Goal: Information Seeking & Learning: Learn about a topic

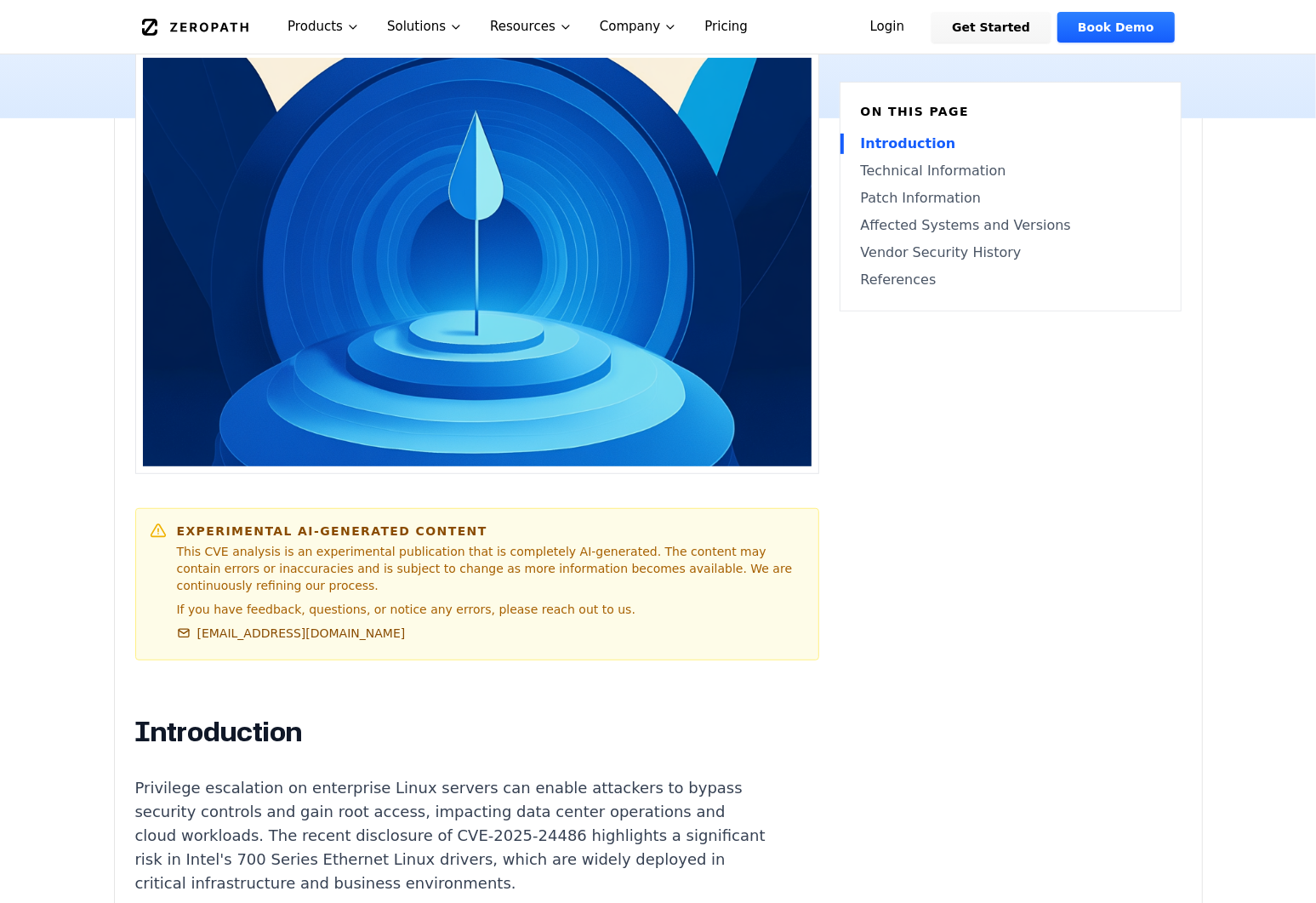
scroll to position [77, 0]
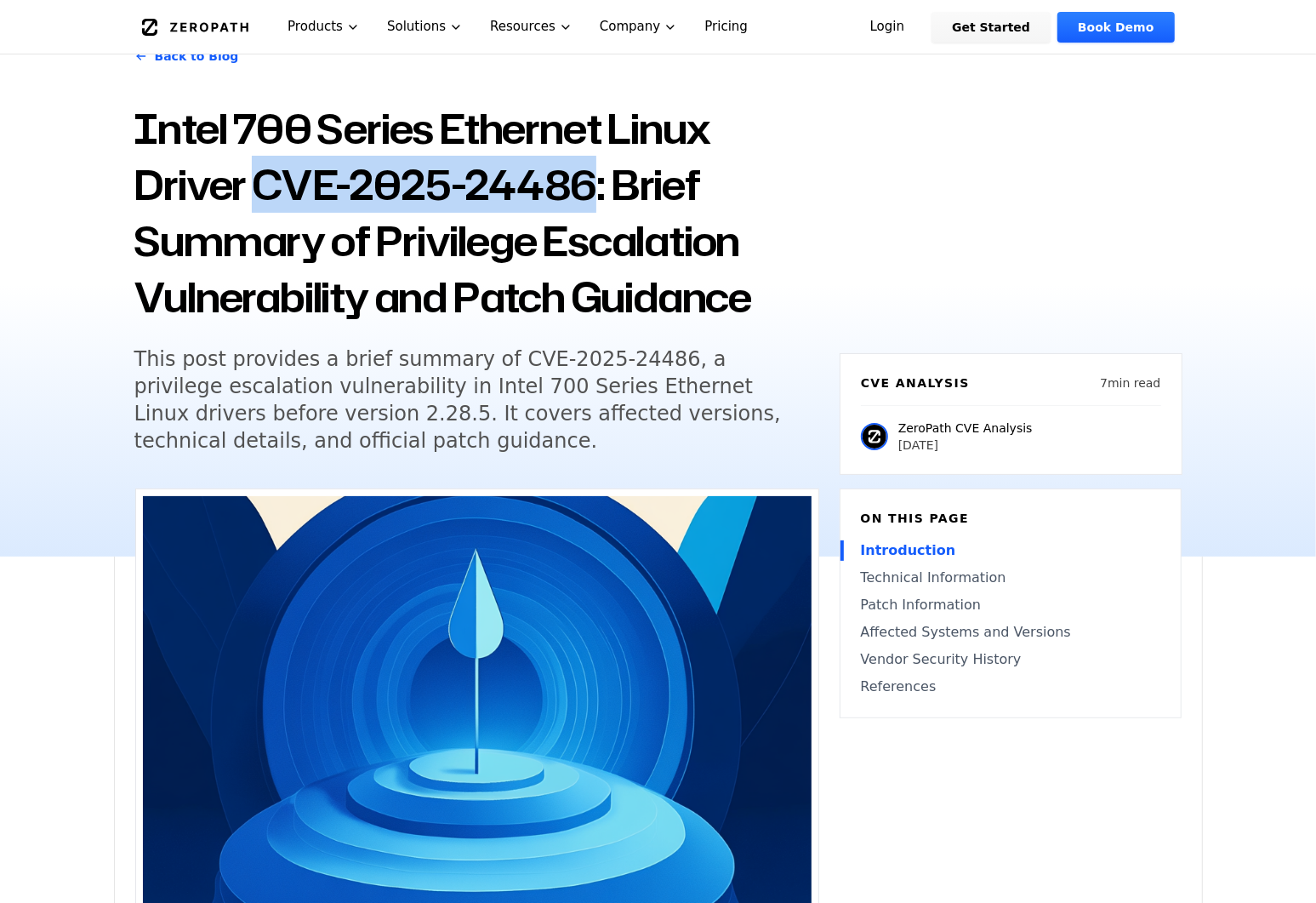
drag, startPoint x: 258, startPoint y: 183, endPoint x: 587, endPoint y: 189, distance: 329.1
click at [587, 189] on h1 "Intel 700 Series Ethernet Linux Driver CVE-2025-24486: Brief Summary of Privile…" at bounding box center [477, 212] width 685 height 225
copy h1 "CVE-2025-24486"
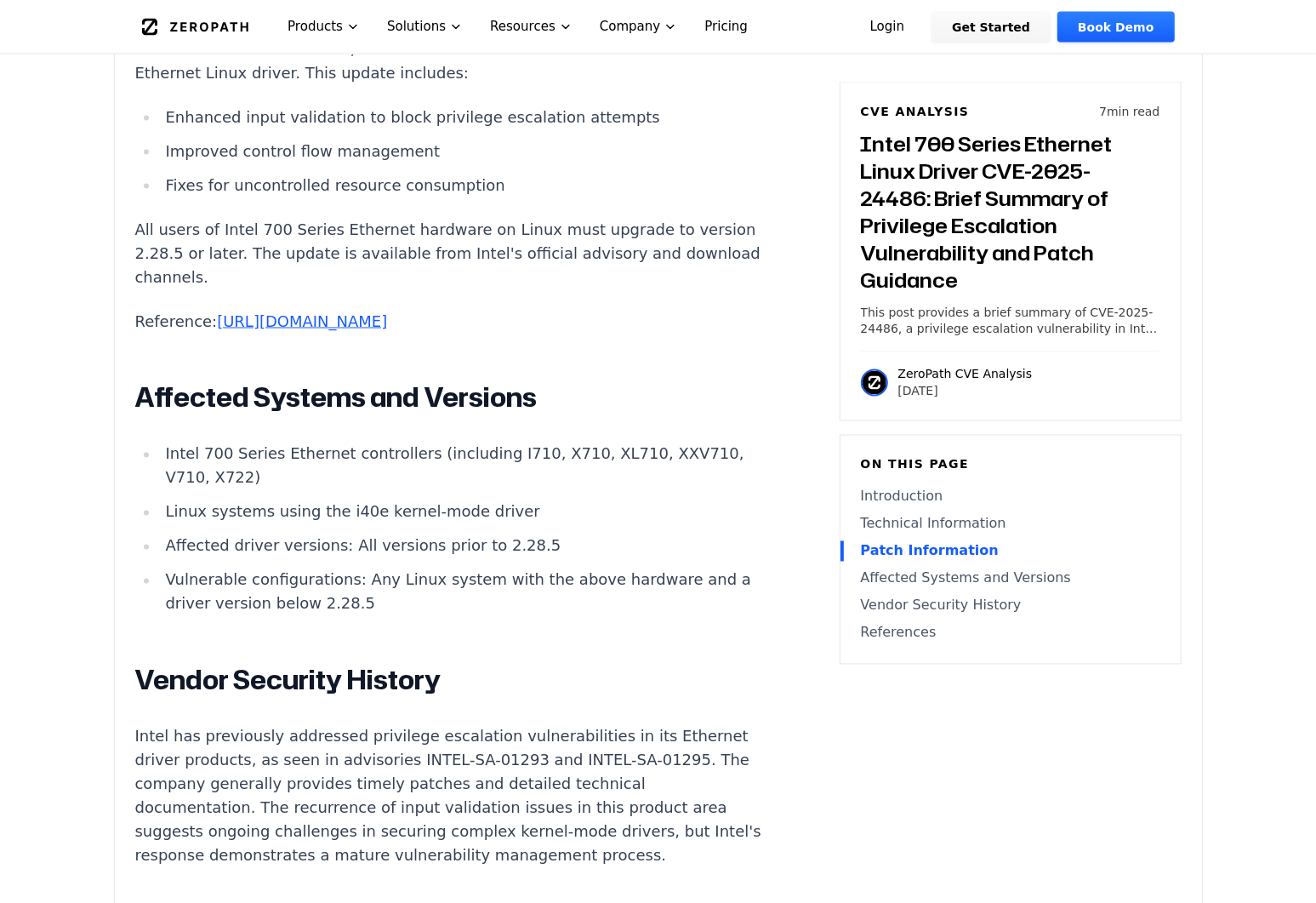
scroll to position [2087, 0]
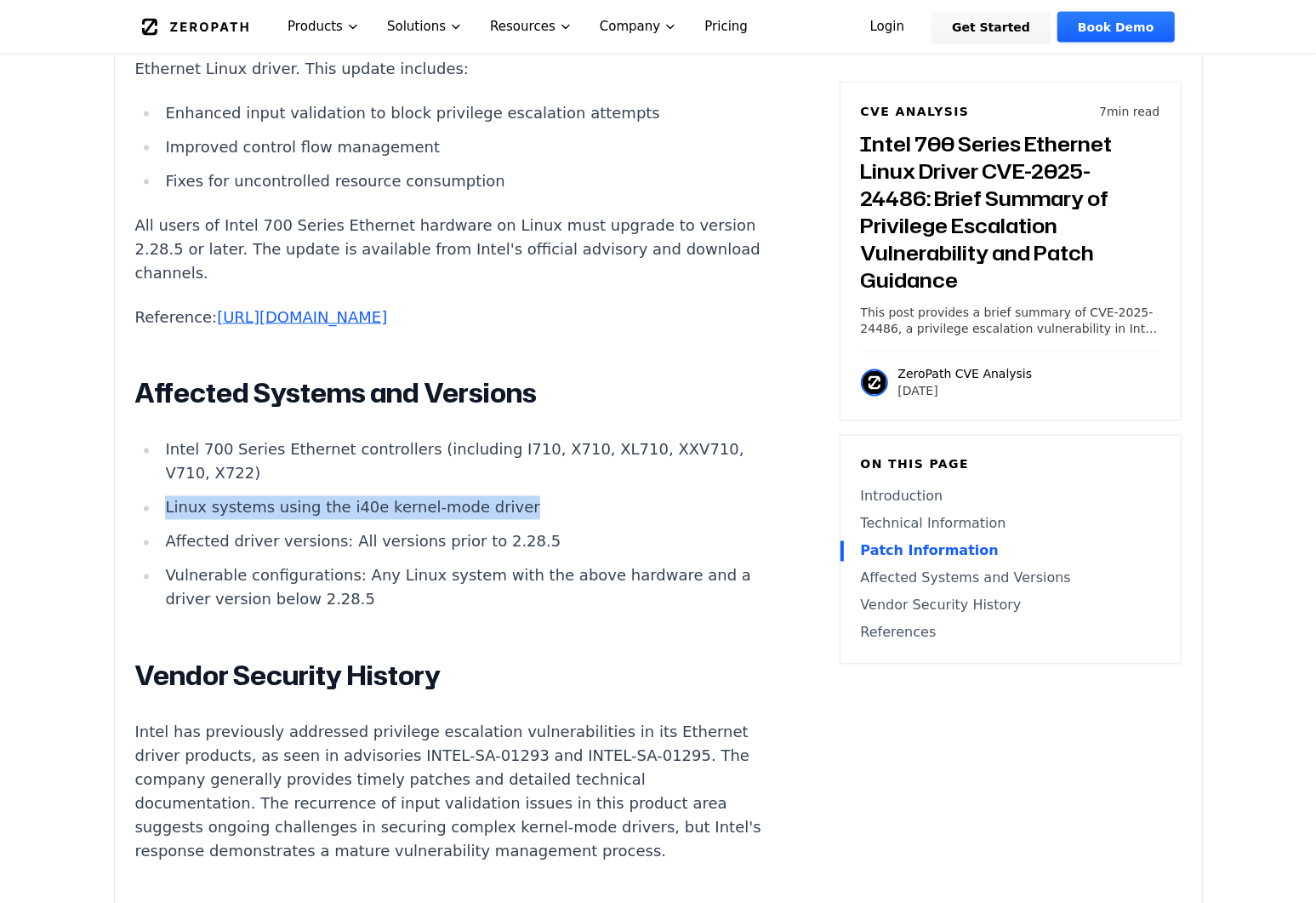
drag, startPoint x: 166, startPoint y: 512, endPoint x: 495, endPoint y: 509, distance: 329.0
click at [495, 509] on li "Linux systems using the i40e kernel-mode driver" at bounding box center [464, 508] width 609 height 24
copy li "Linux systems using the i40e kernel-mode driver"
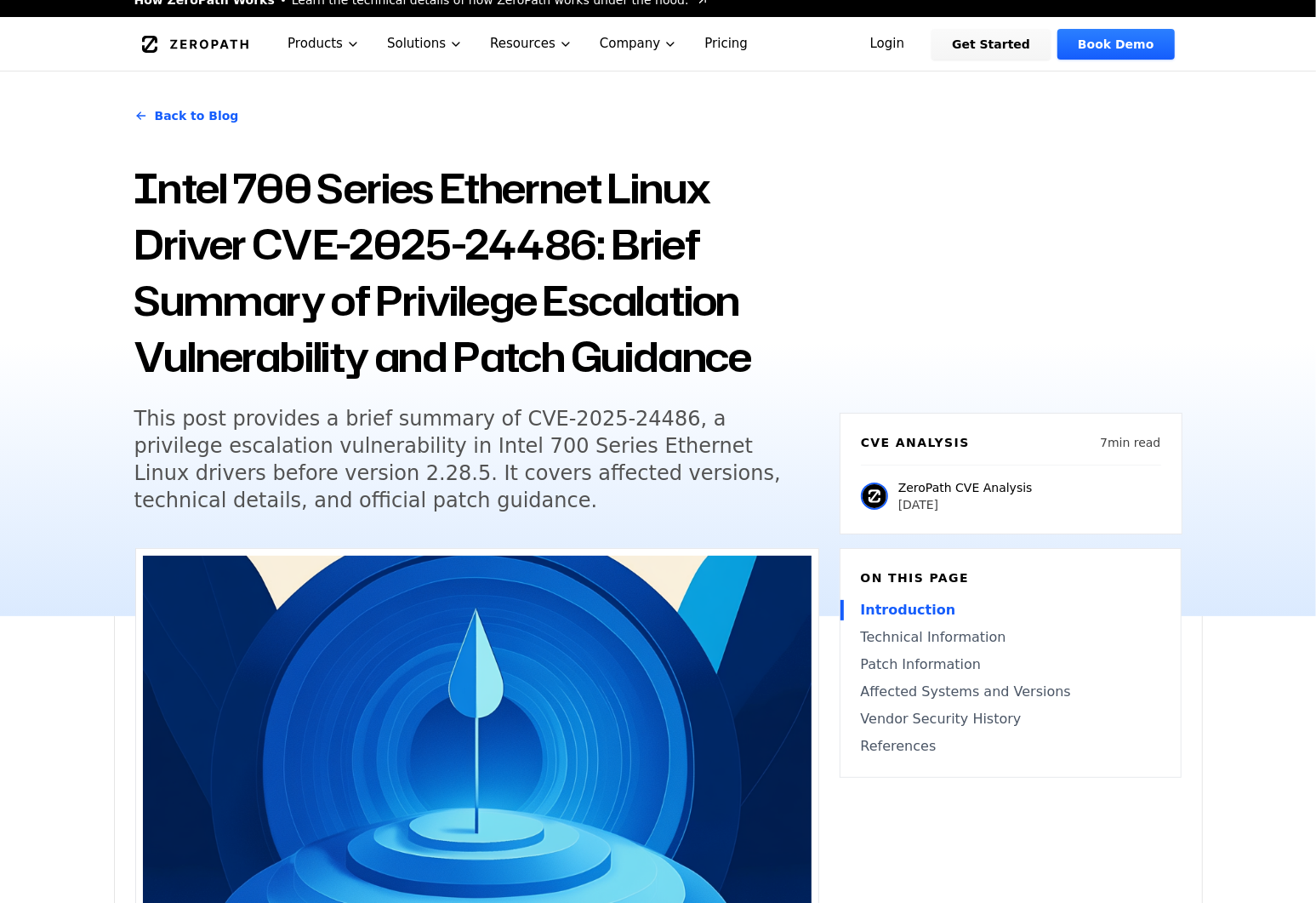
scroll to position [0, 0]
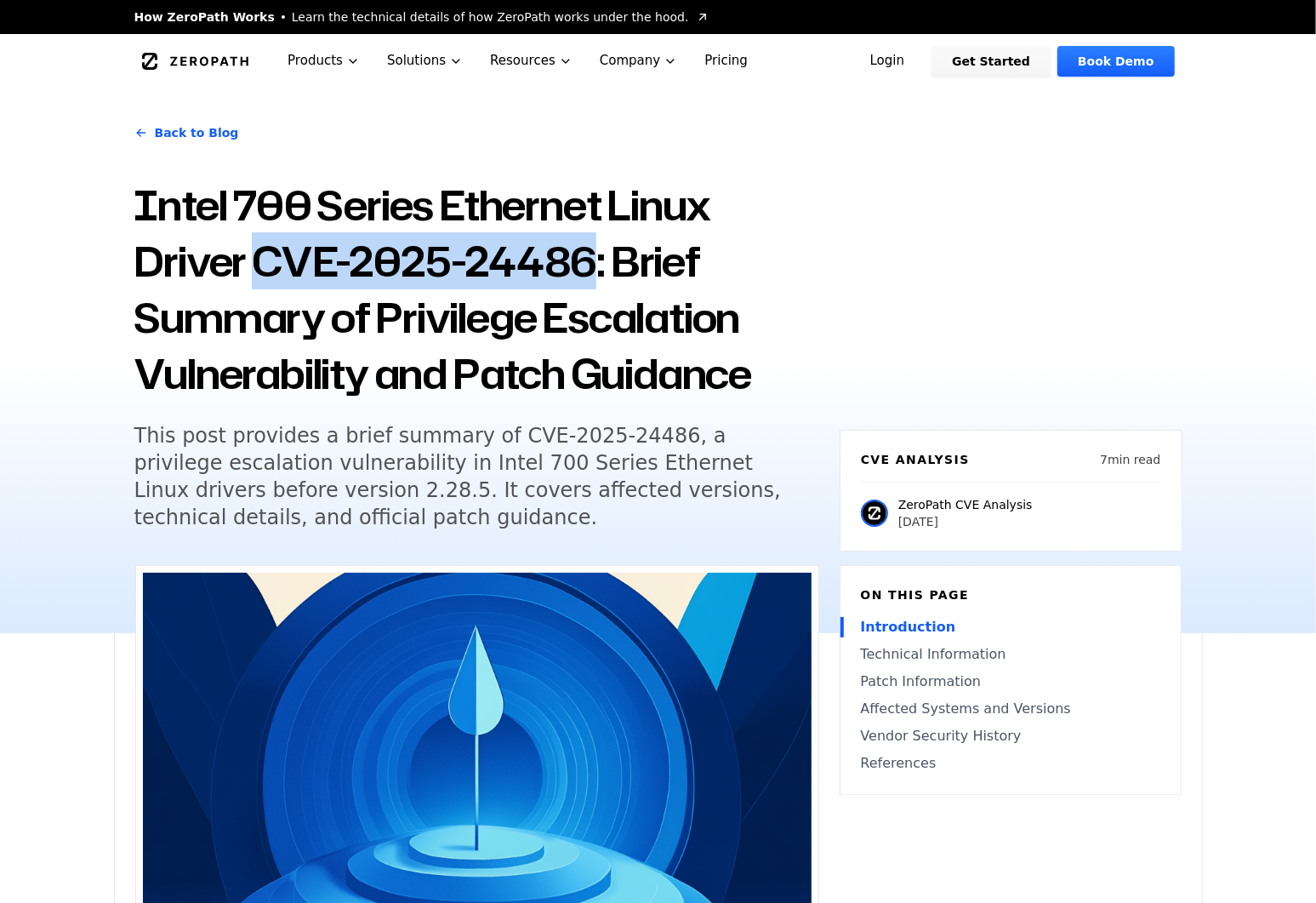
drag, startPoint x: 255, startPoint y: 264, endPoint x: 586, endPoint y: 276, distance: 331.2
click at [586, 276] on h1 "Intel 700 Series Ethernet Linux Driver CVE-2025-24486: Brief Summary of Privile…" at bounding box center [477, 289] width 685 height 225
copy h1 "CVE-2025-24486"
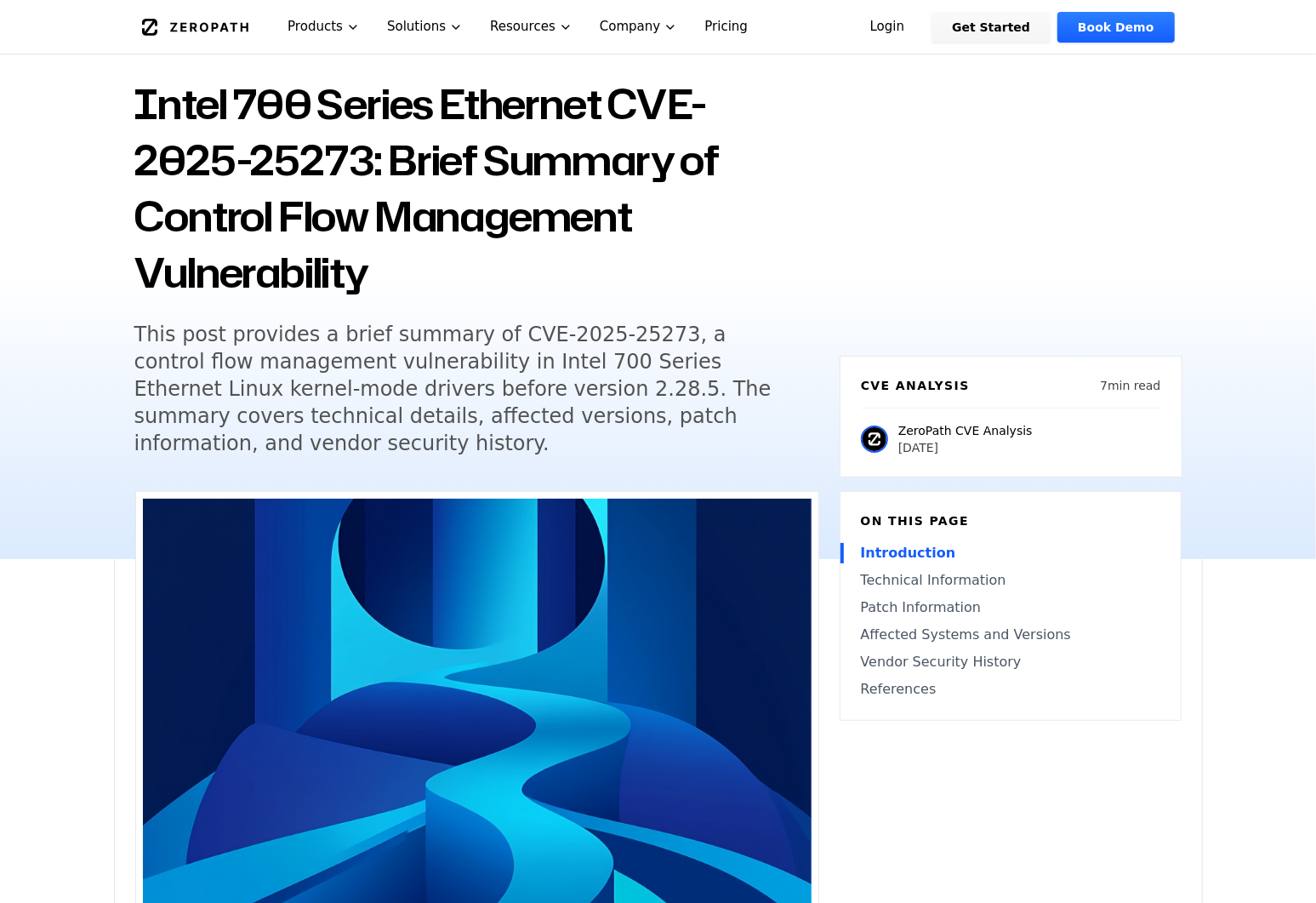
scroll to position [77, 0]
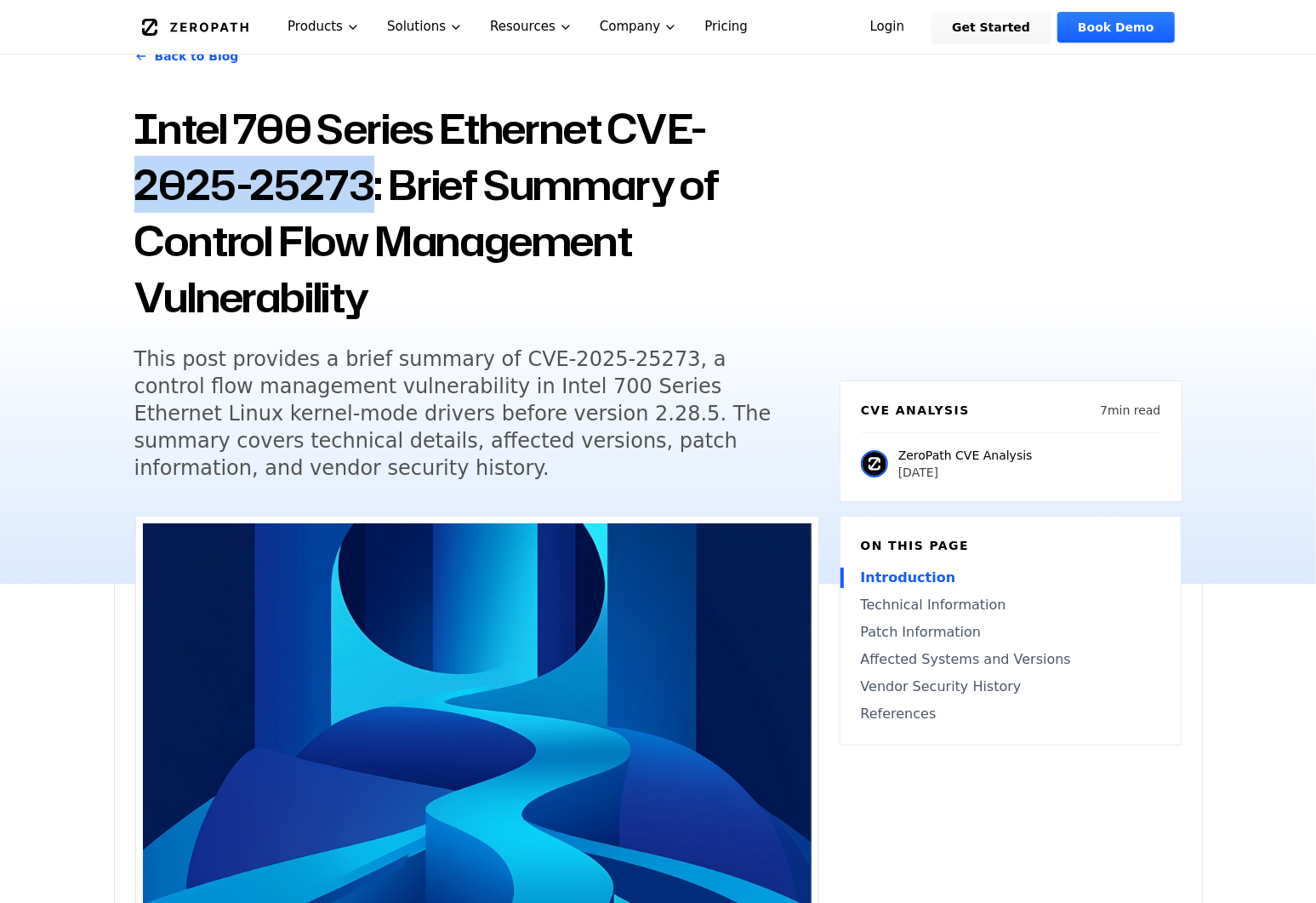
drag, startPoint x: 132, startPoint y: 182, endPoint x: 367, endPoint y: 186, distance: 235.0
click at [367, 186] on div "Back to Blog Intel 700 Series Ethernet CVE-2025-25273: Brief Summary of Control…" at bounding box center [658, 298] width 1089 height 572
copy h1 "2025-25273"
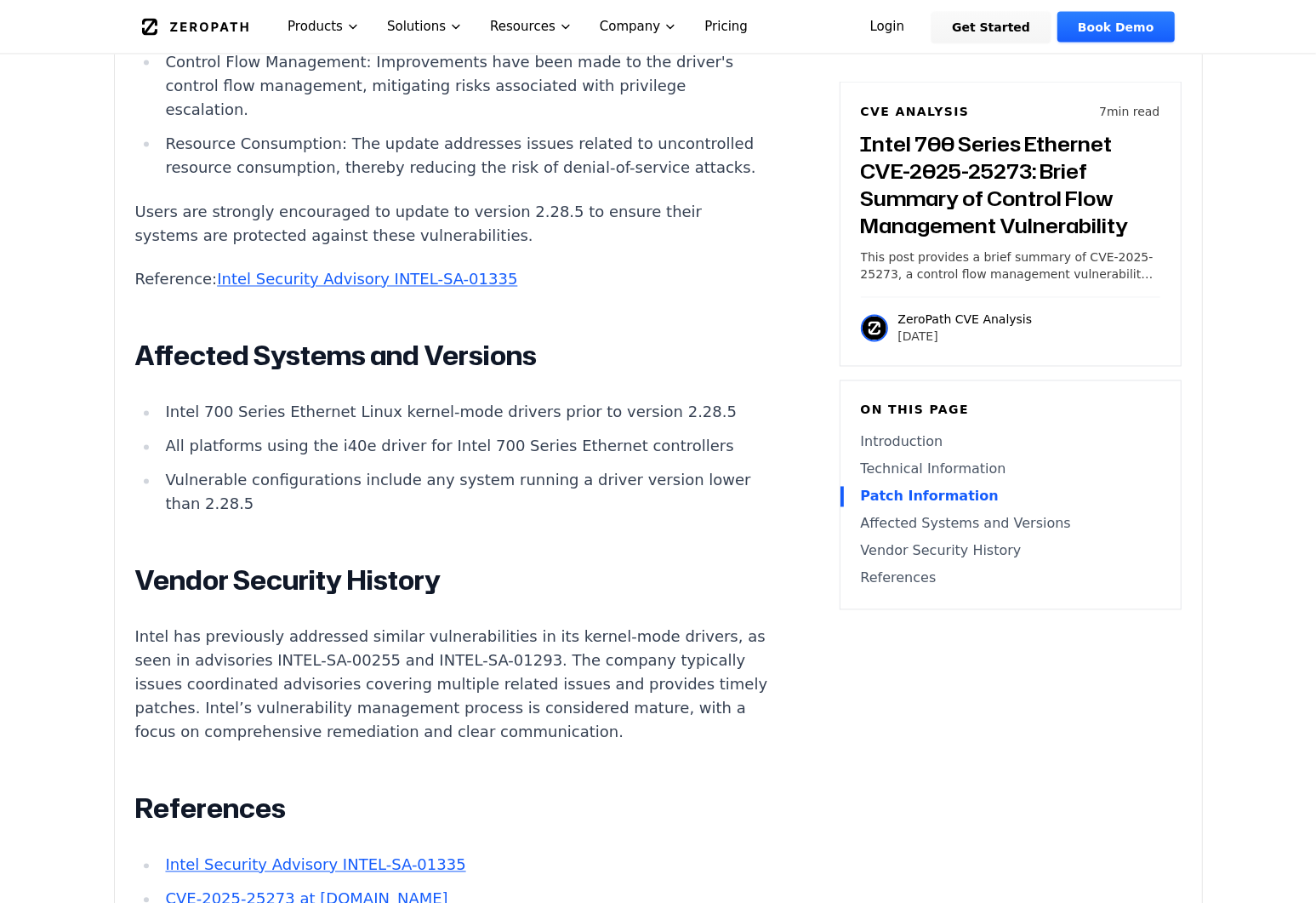
scroll to position [2165, 0]
